Goal: Information Seeking & Learning: Learn about a topic

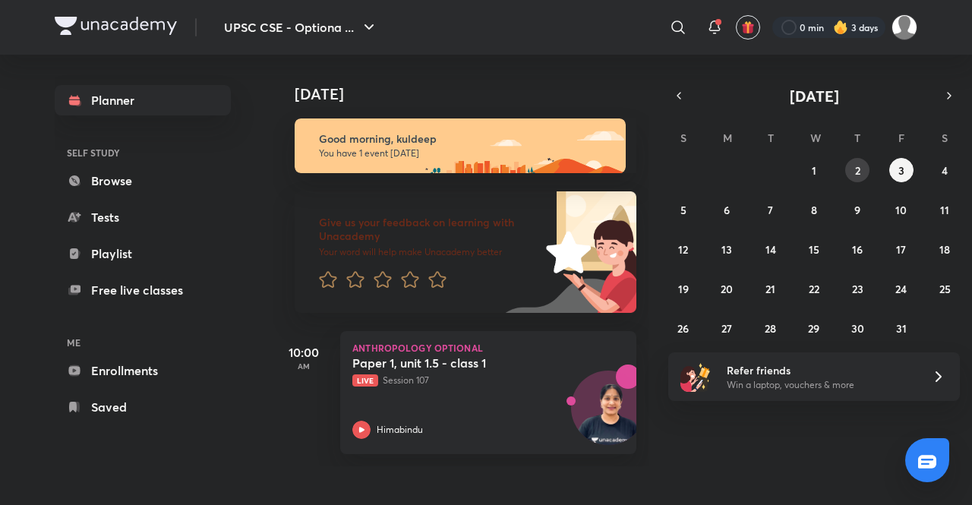
click at [859, 172] on abbr "2" at bounding box center [857, 170] width 5 height 14
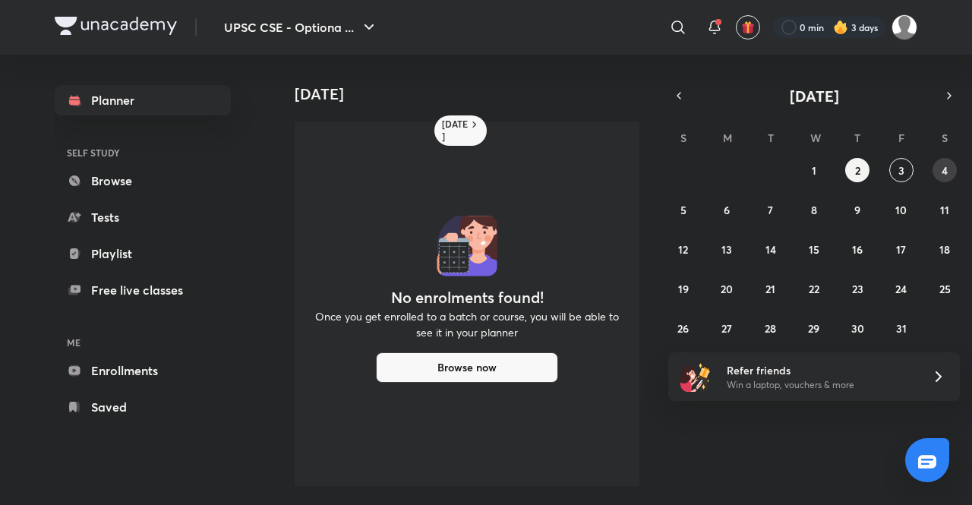
click at [947, 175] on abbr "4" at bounding box center [944, 170] width 6 height 14
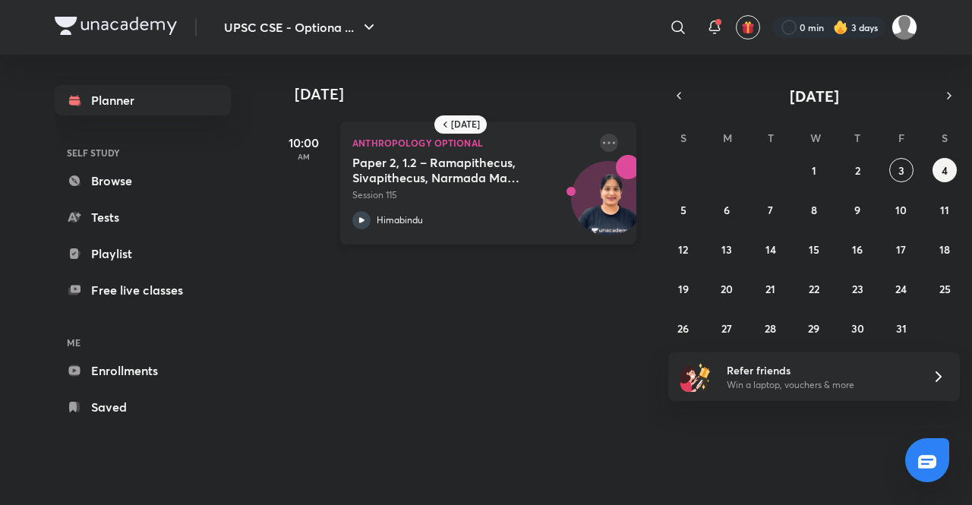
click at [600, 138] on icon at bounding box center [609, 143] width 18 height 18
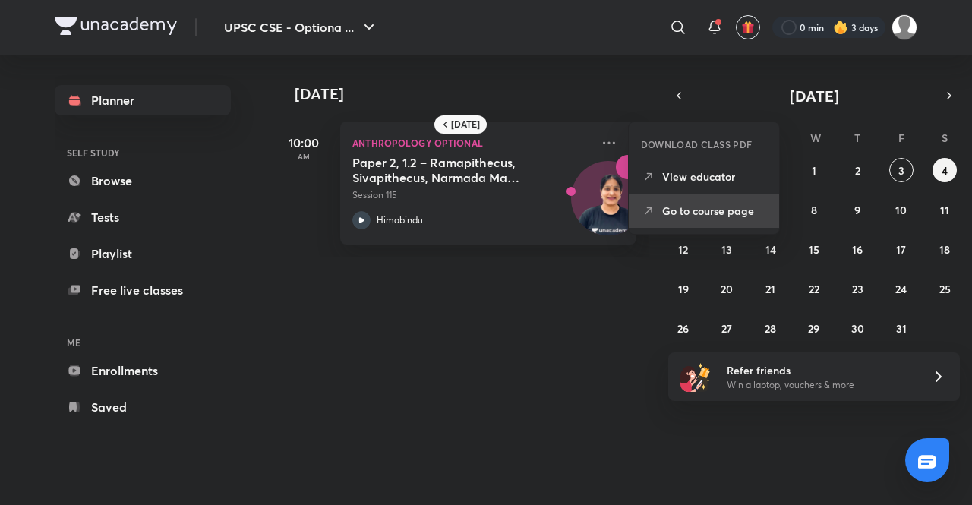
click at [706, 214] on p "Go to course page" at bounding box center [714, 211] width 105 height 16
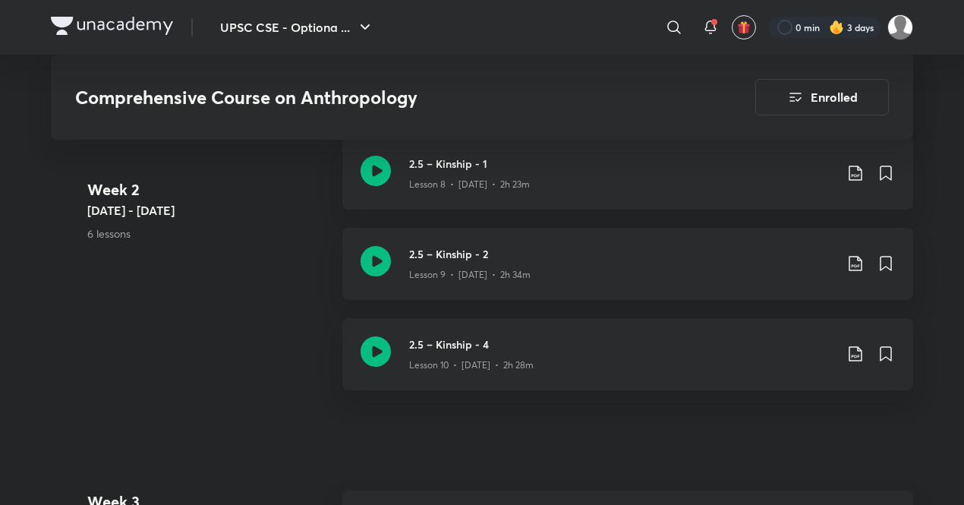
scroll to position [1553, 0]
